Goal: Complete application form

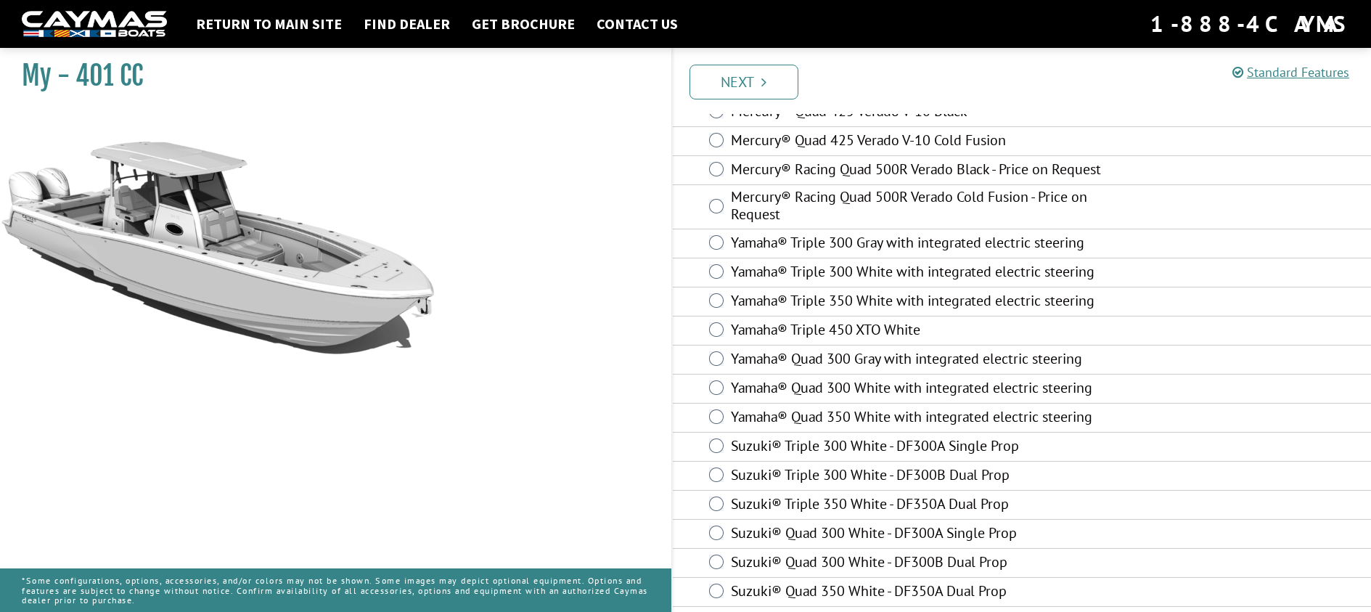
scroll to position [564, 0]
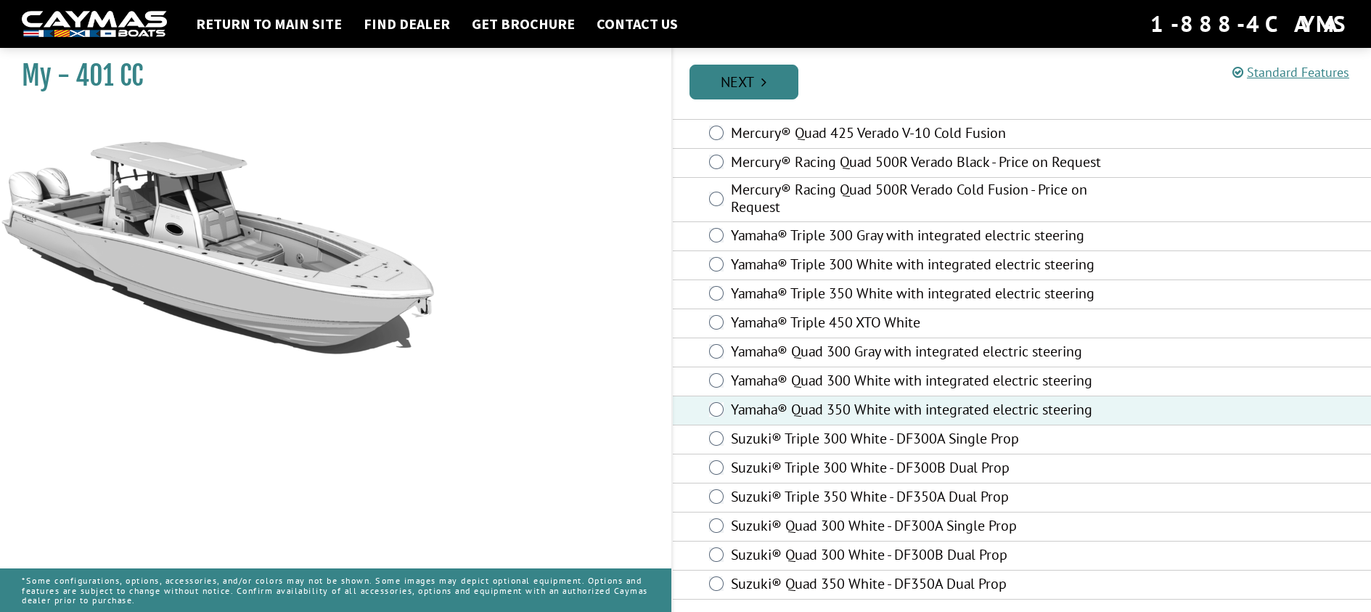
click at [746, 86] on link "Next" at bounding box center [744, 82] width 109 height 35
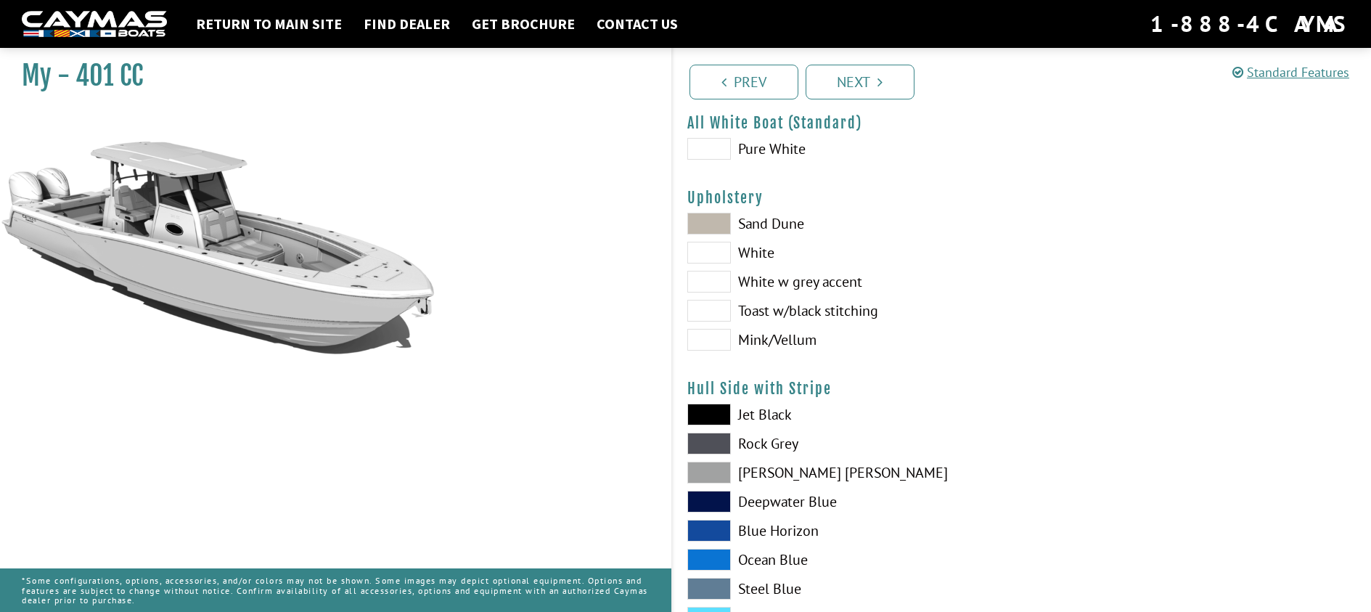
scroll to position [75, 0]
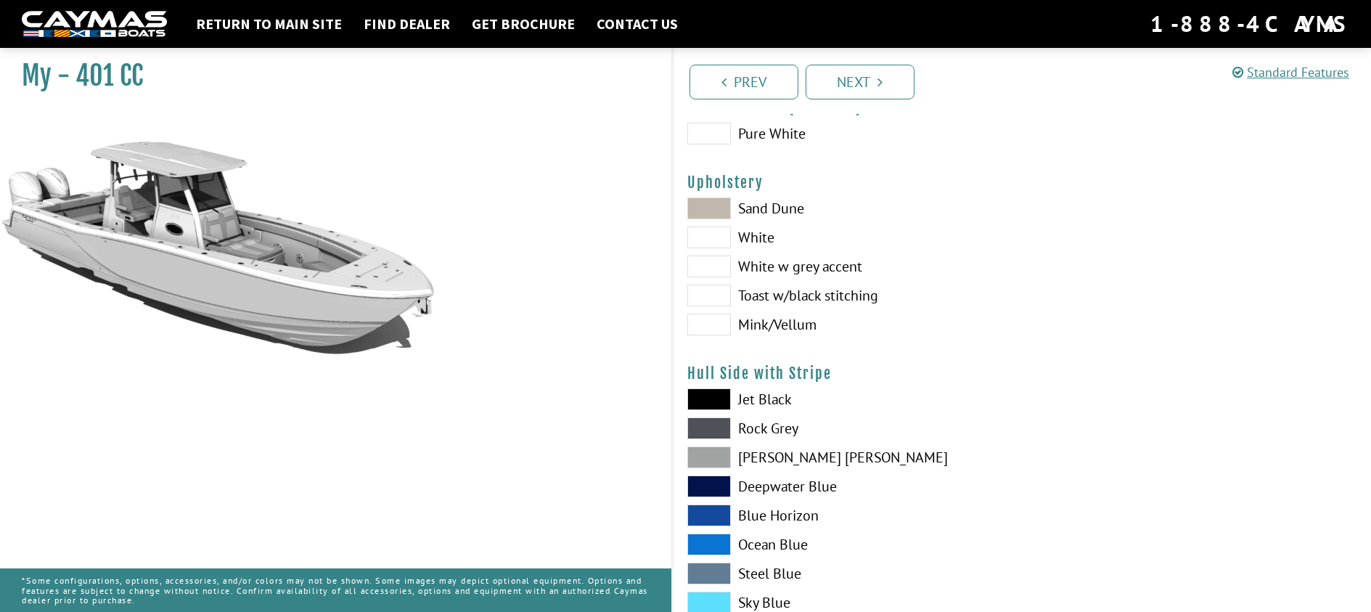
click at [720, 211] on span at bounding box center [709, 208] width 44 height 22
click at [729, 240] on span at bounding box center [709, 237] width 44 height 22
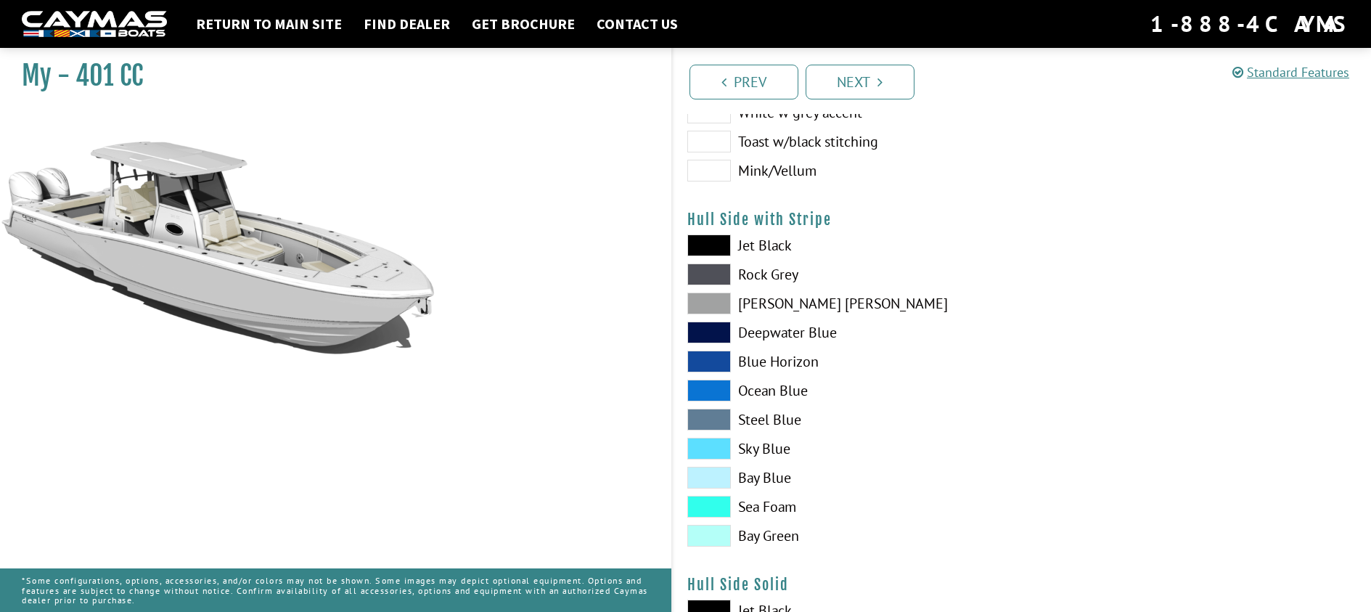
scroll to position [605, 0]
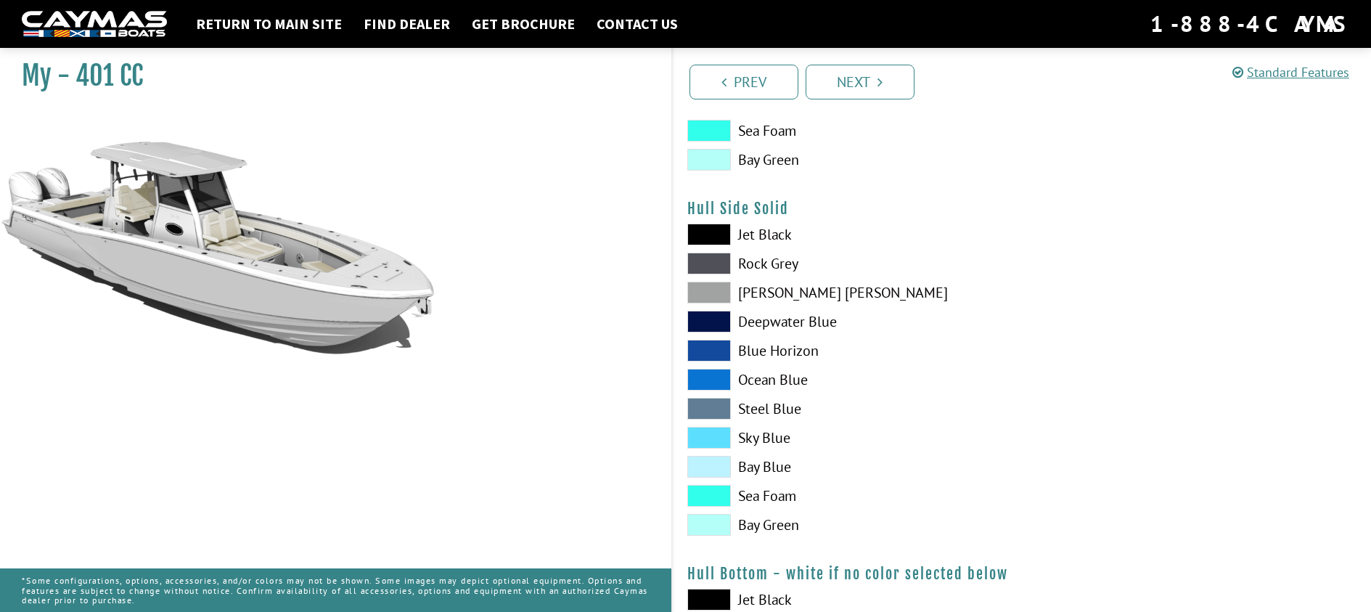
click at [722, 491] on span at bounding box center [709, 496] width 44 height 22
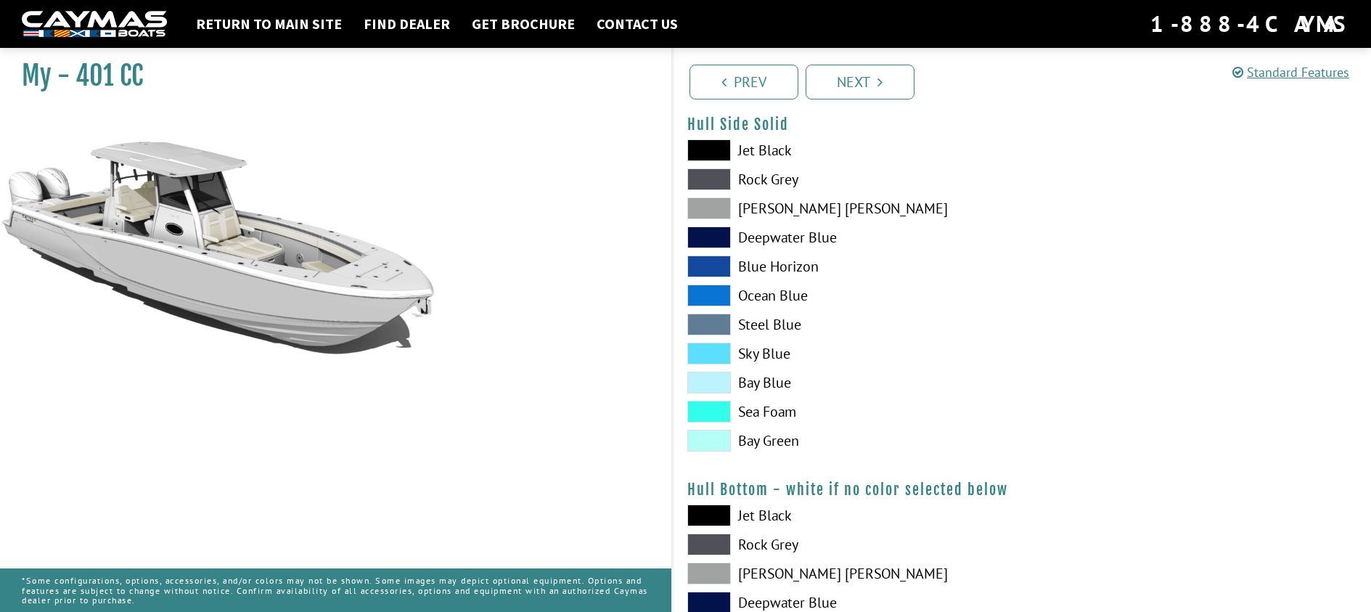
scroll to position [690, 0]
click at [722, 414] on span at bounding box center [709, 410] width 44 height 22
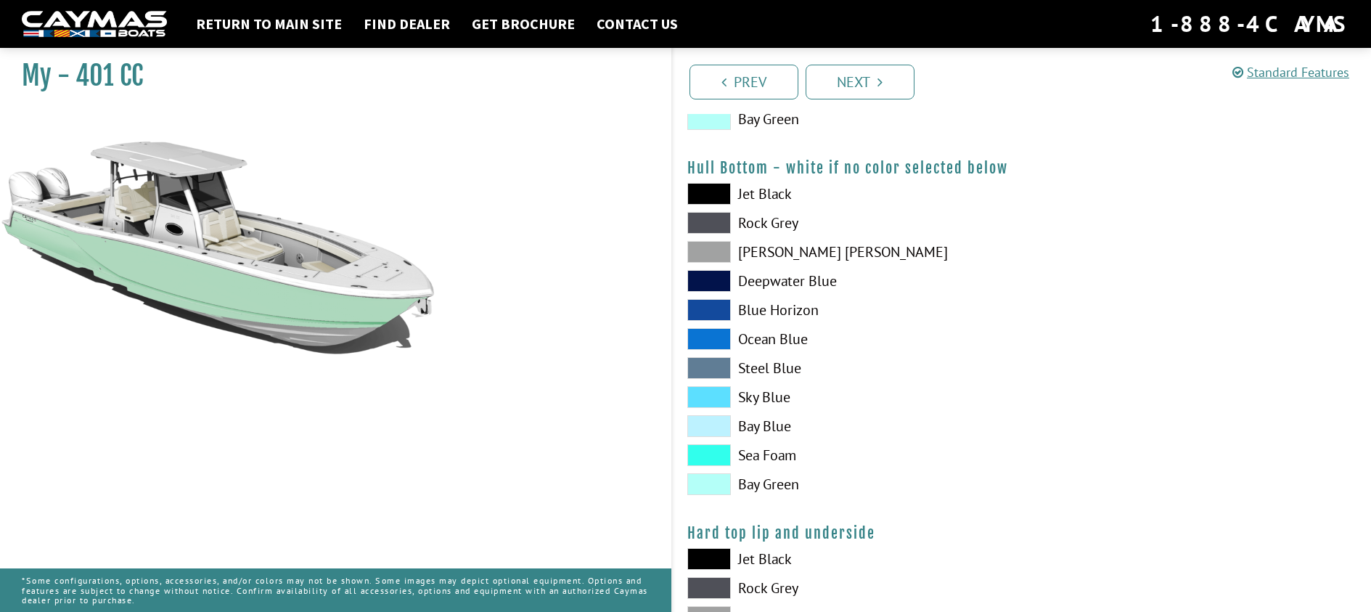
scroll to position [1067, 0]
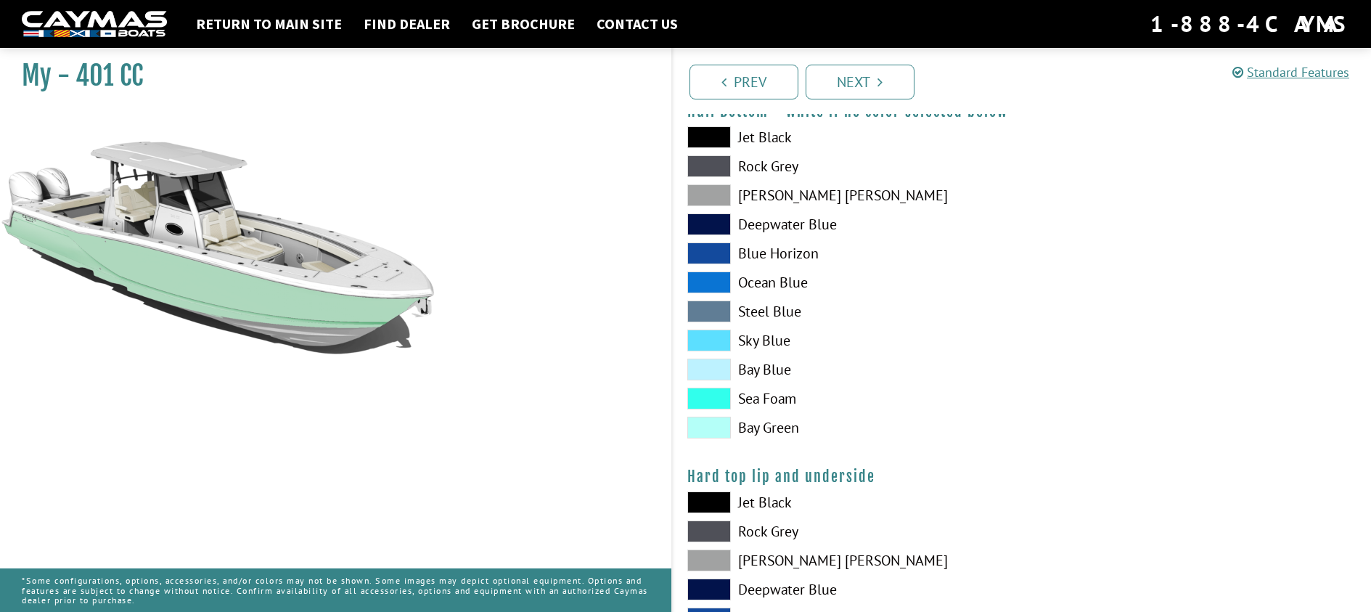
click at [717, 402] on span at bounding box center [709, 399] width 44 height 22
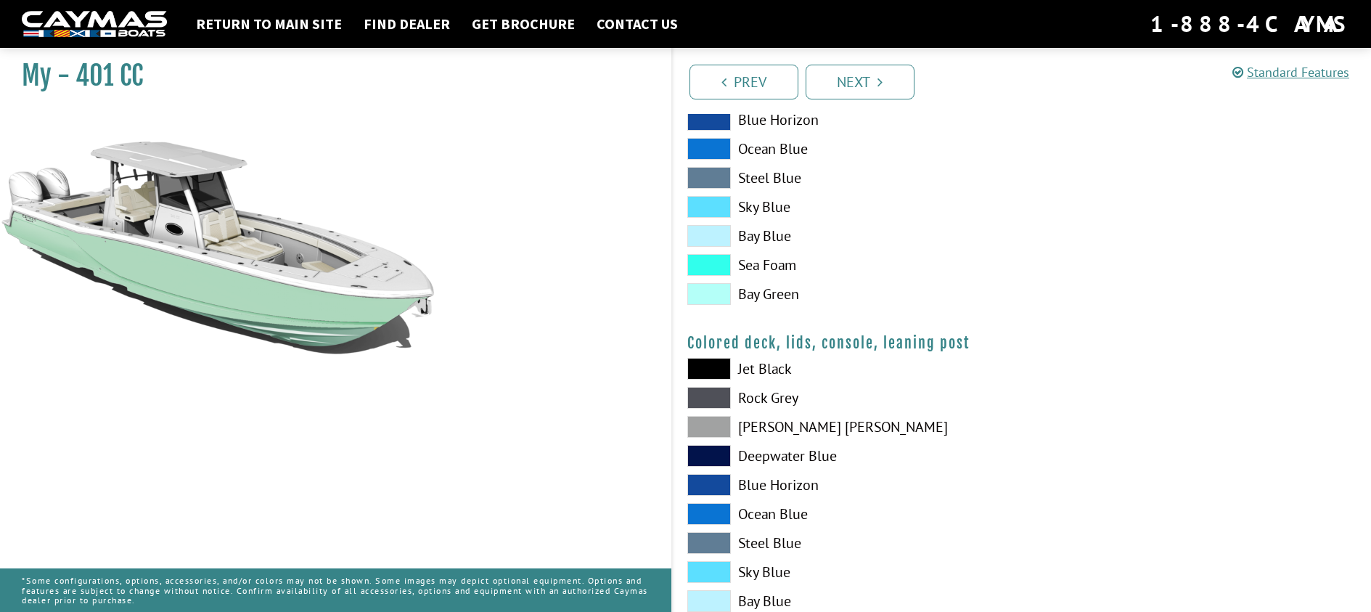
scroll to position [1667, 0]
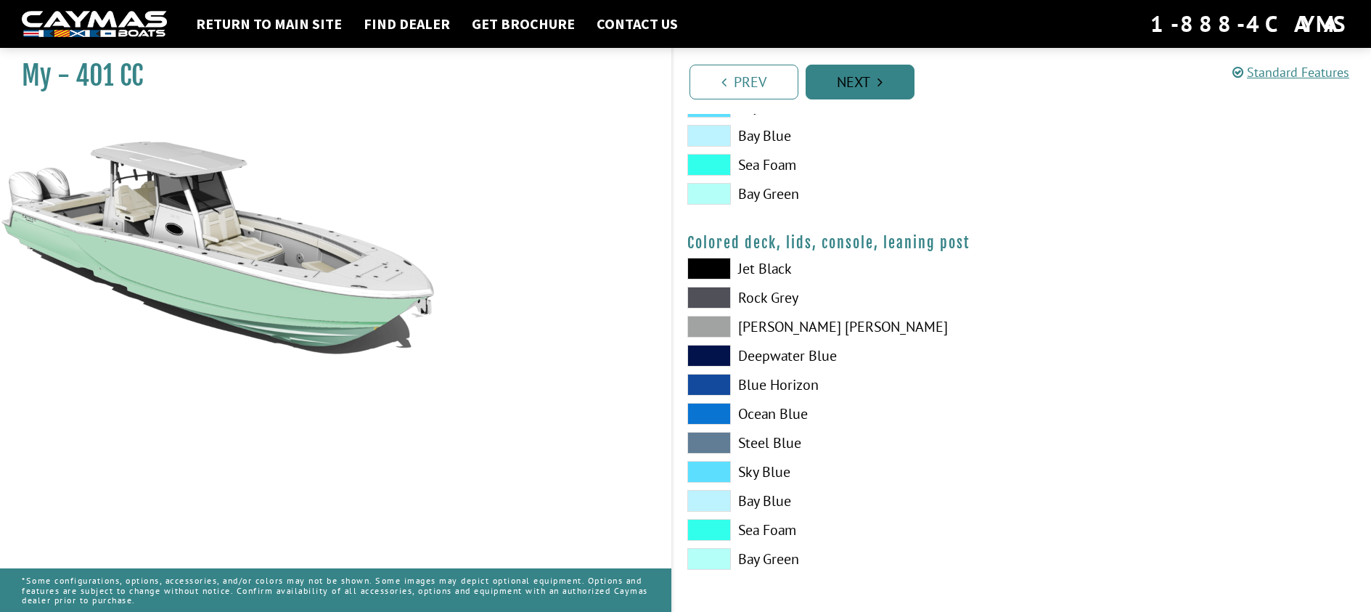
click at [887, 86] on link "Next" at bounding box center [860, 82] width 109 height 35
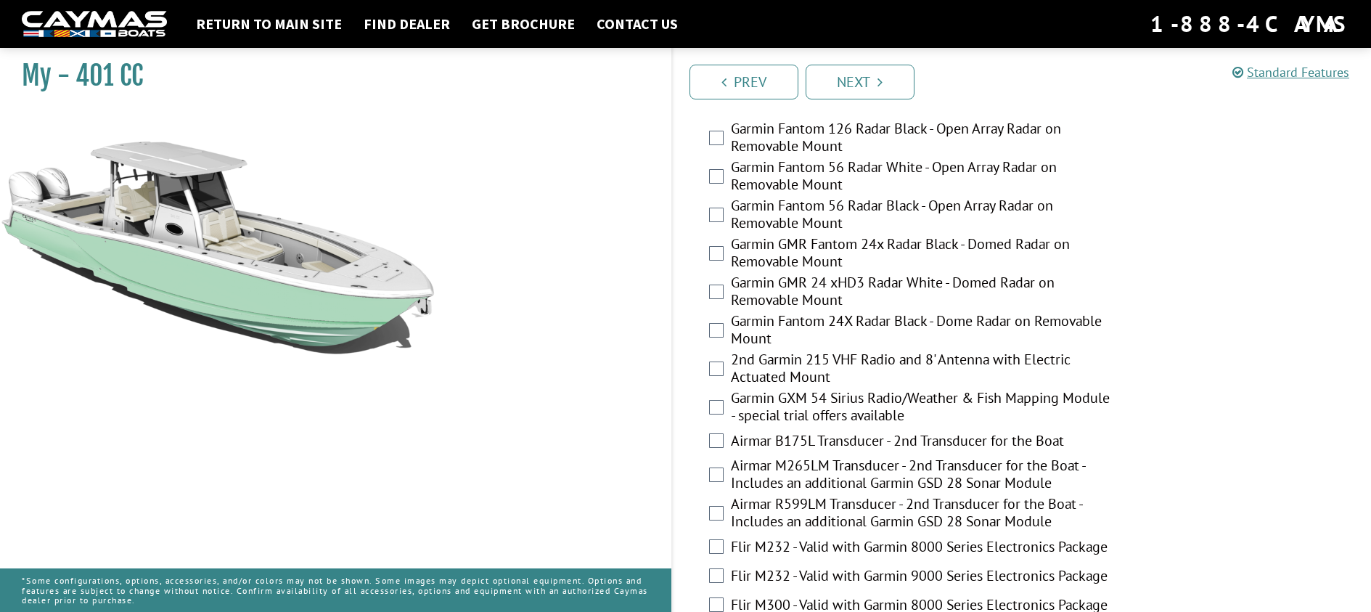
scroll to position [2831, 0]
click at [724, 413] on div "Garmin GXM 54 Sirius Radio/Weather & Fish Mapping Module - special trial offers…" at bounding box center [1022, 407] width 699 height 38
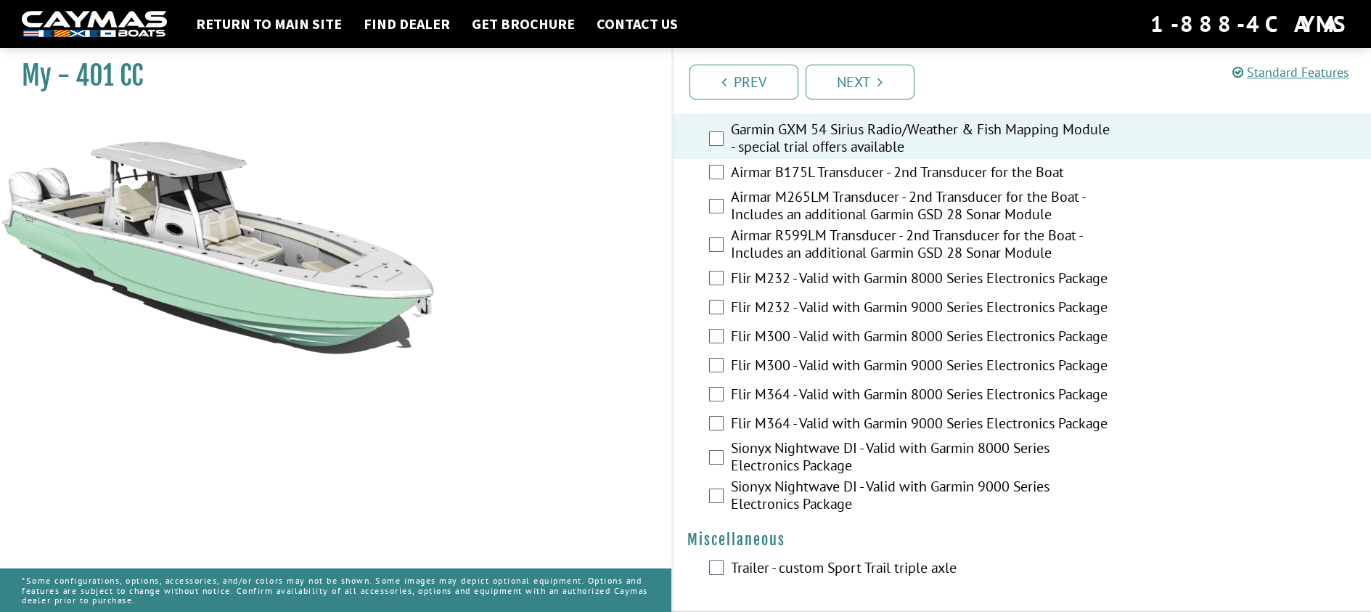
scroll to position [3109, 0]
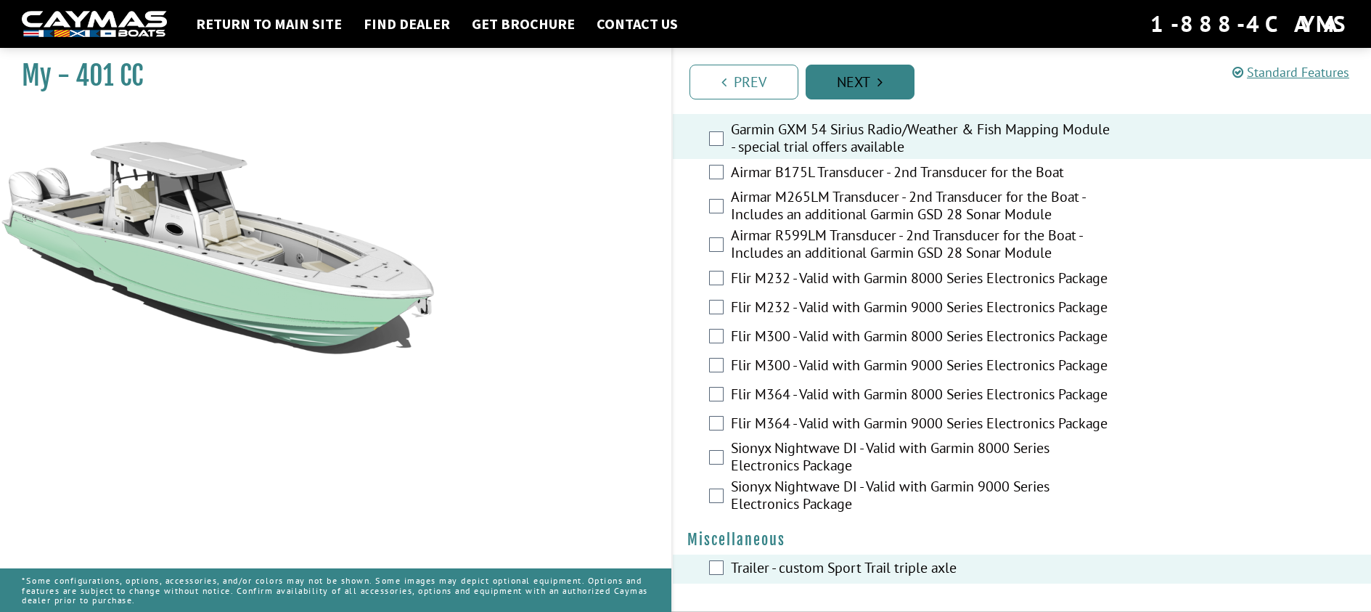
click at [859, 78] on link "Next" at bounding box center [860, 82] width 109 height 35
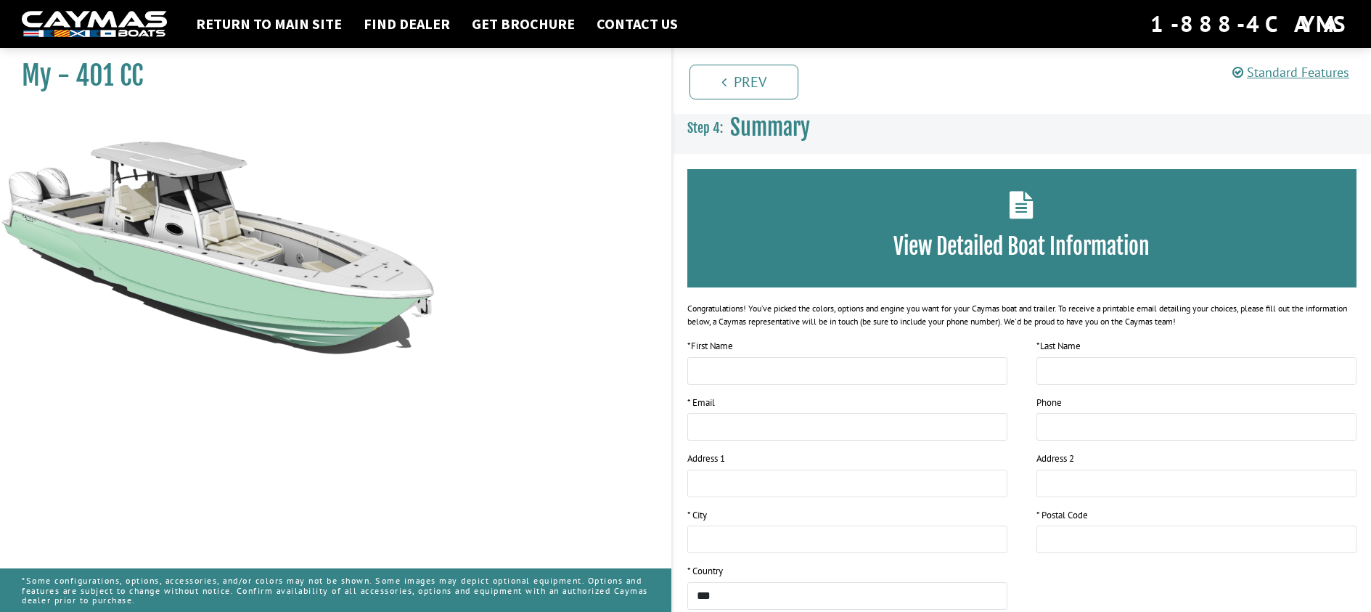
scroll to position [0, 0]
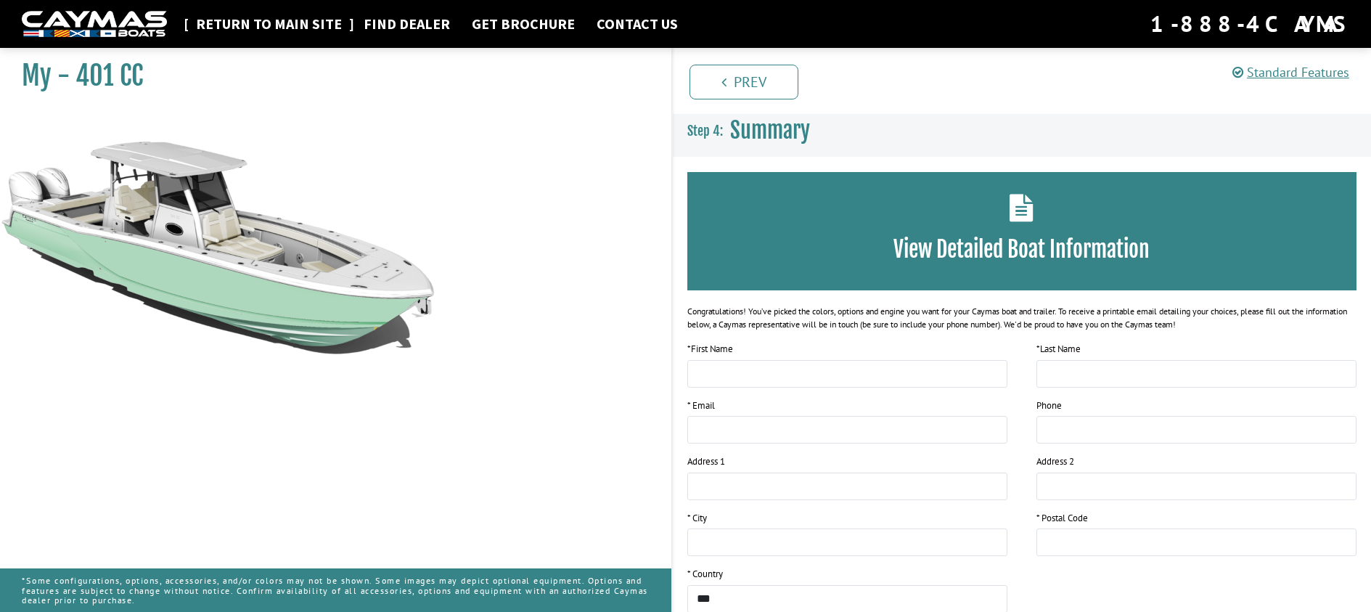
click at [313, 26] on link "Return to main site" at bounding box center [269, 24] width 160 height 19
